Goal: Task Accomplishment & Management: Use online tool/utility

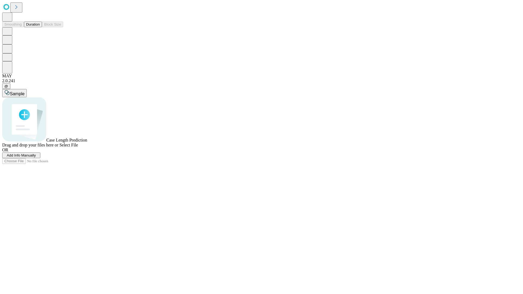
click at [40, 27] on button "Duration" at bounding box center [33, 25] width 18 height 6
click at [36, 157] on span "Add Info Manually" at bounding box center [21, 155] width 29 height 4
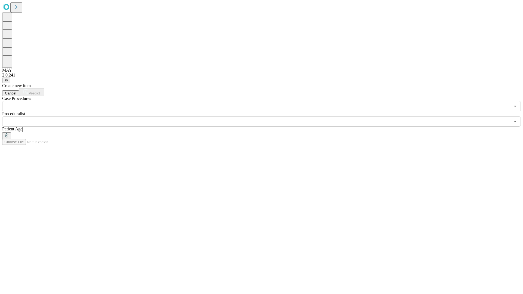
click at [61, 127] on input "text" at bounding box center [41, 129] width 39 height 5
type input "**"
click at [265, 116] on input "text" at bounding box center [256, 121] width 508 height 10
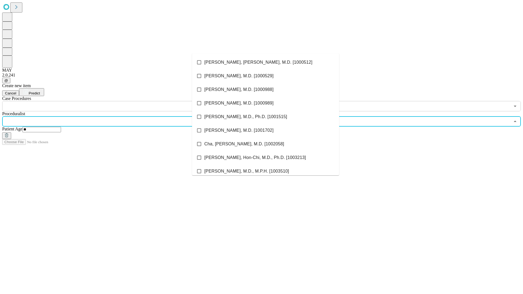
click at [265, 62] on li "[PERSON_NAME], [PERSON_NAME], M.D. [1000512]" at bounding box center [265, 63] width 147 height 14
